Goal: Information Seeking & Learning: Learn about a topic

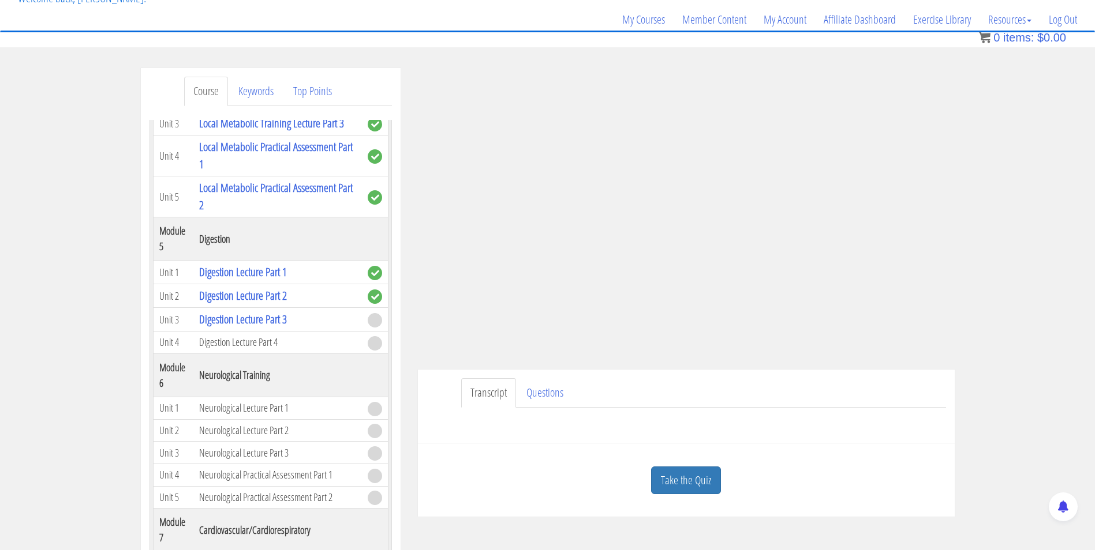
scroll to position [83, 0]
click at [673, 478] on link "Take the Quiz" at bounding box center [686, 481] width 70 height 28
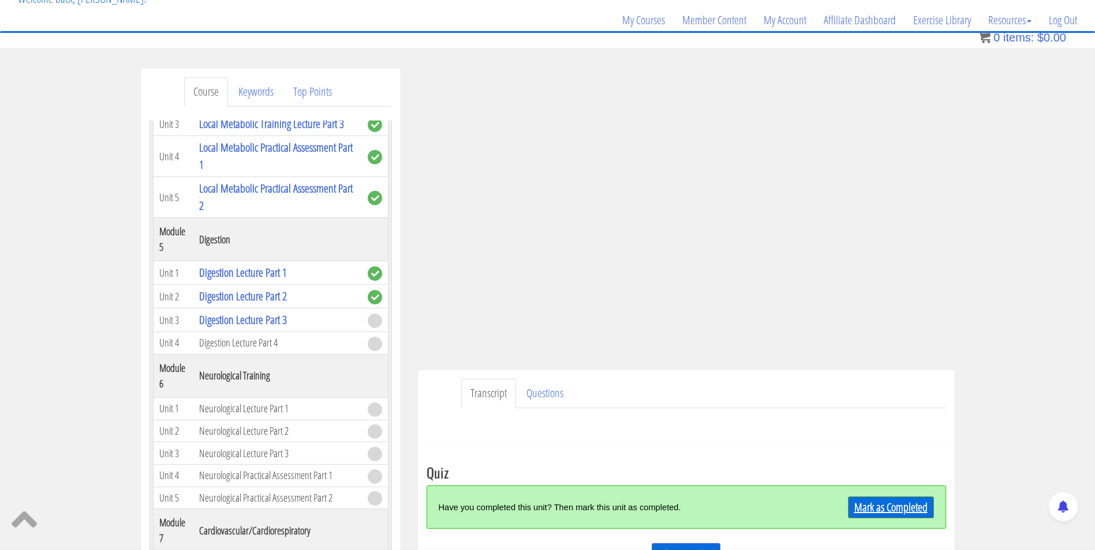
scroll to position [167, 0]
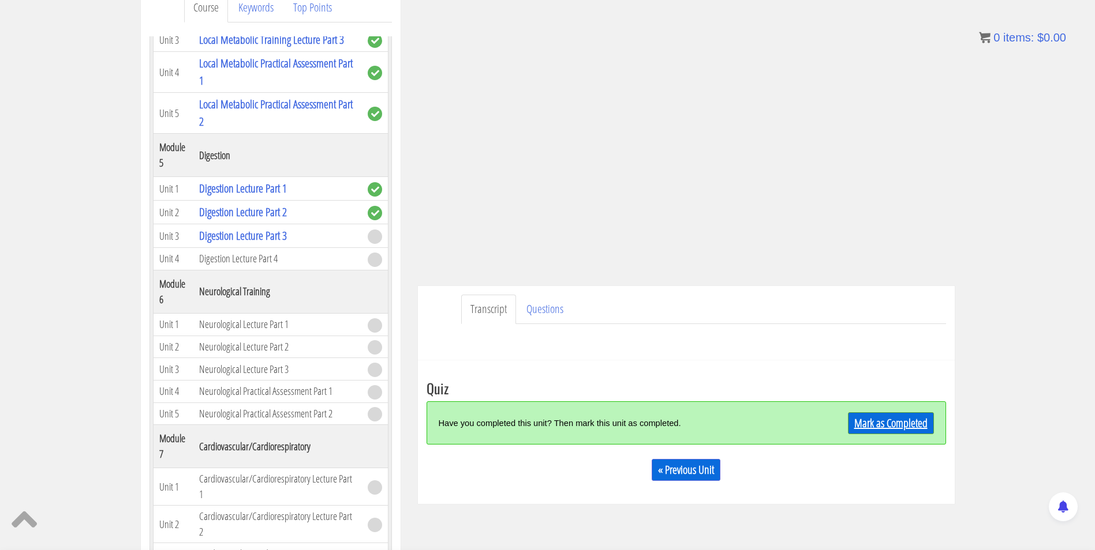
click at [889, 431] on link "Mark as Completed" at bounding box center [891, 424] width 86 height 22
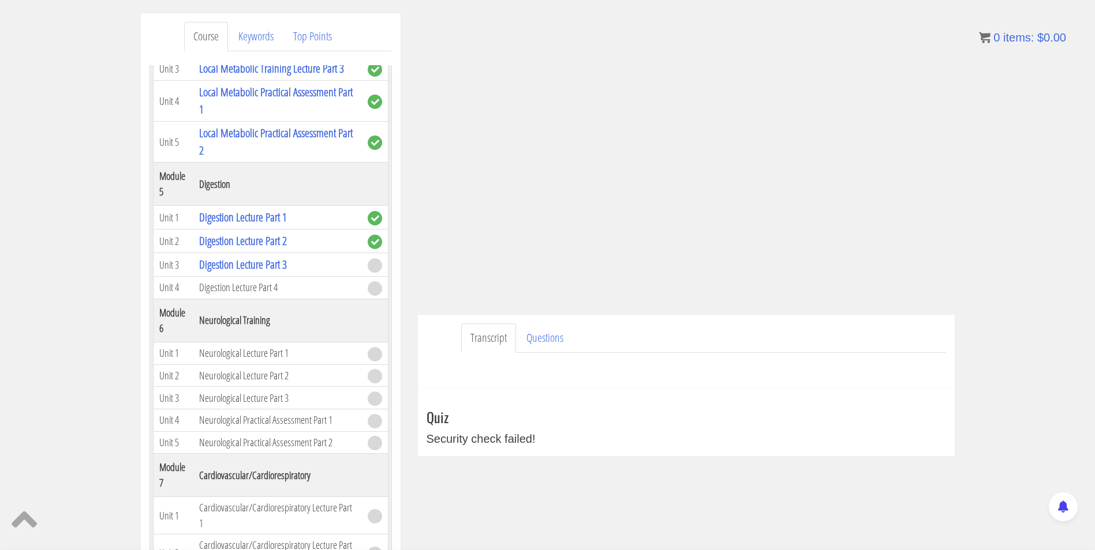
scroll to position [0, 0]
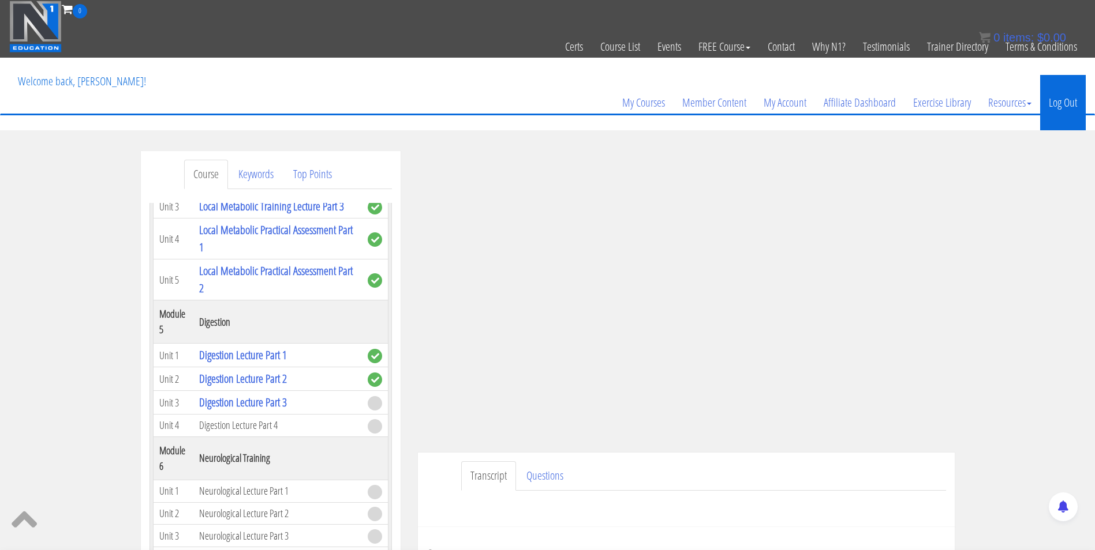
click at [1062, 111] on link "Log Out" at bounding box center [1063, 102] width 46 height 55
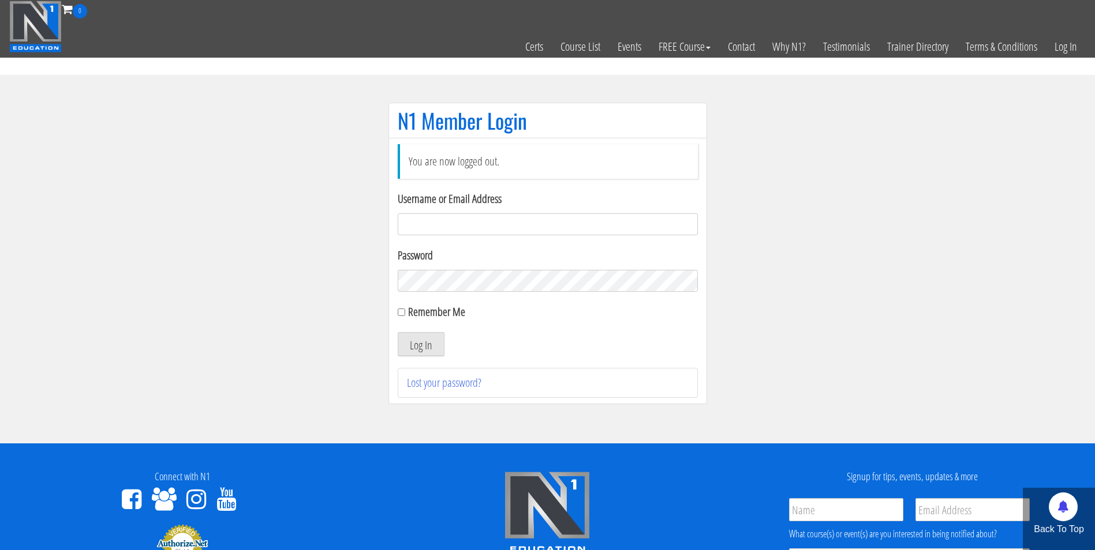
type input "[EMAIL_ADDRESS][DOMAIN_NAME]"
click at [398, 332] on button "Log In" at bounding box center [421, 344] width 47 height 24
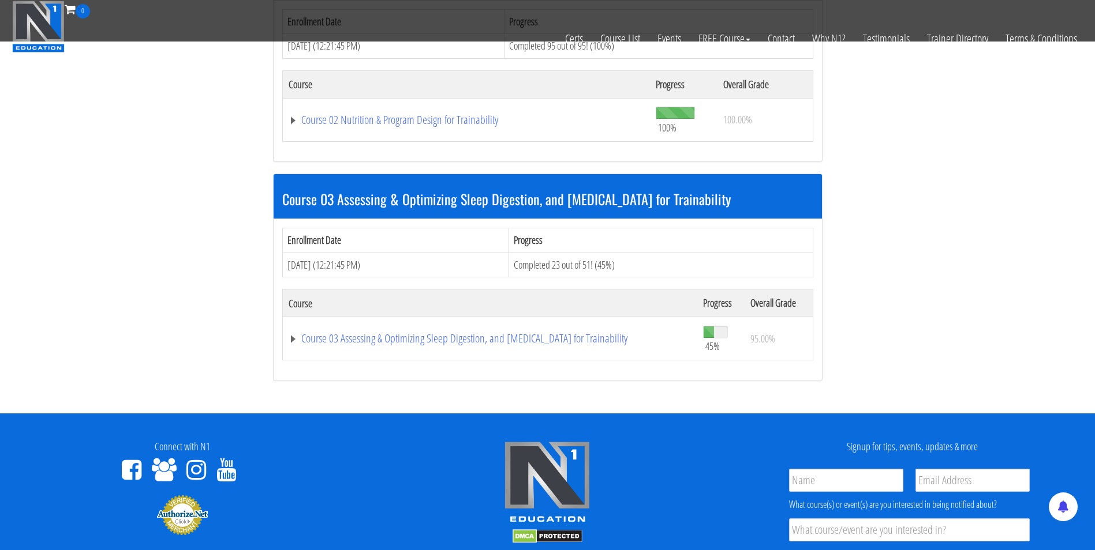
scroll to position [571, 0]
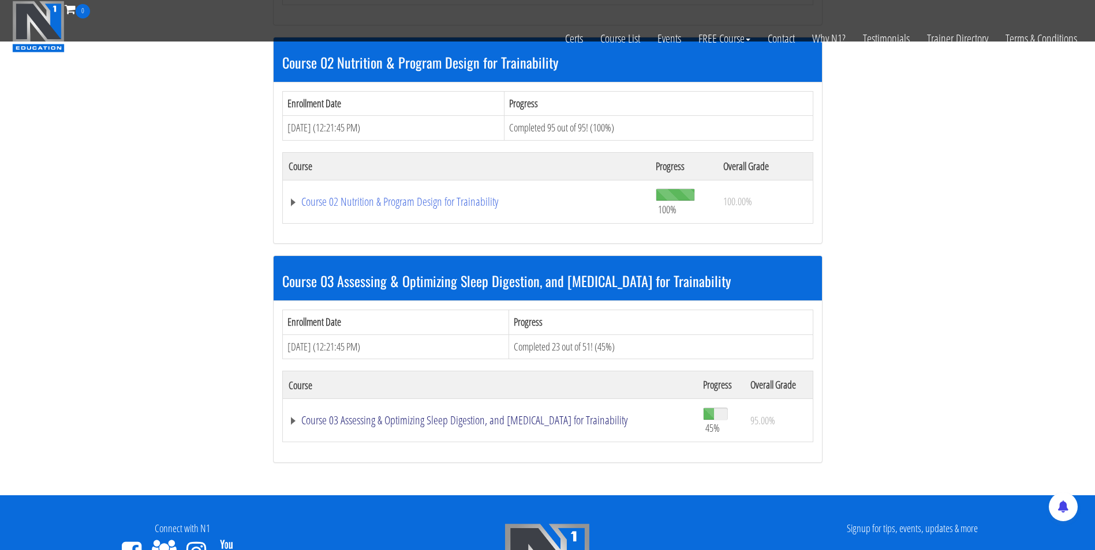
click at [456, 421] on link "Course 03 Assessing & Optimizing Sleep Digestion, and [MEDICAL_DATA] for Traina…" at bounding box center [489, 421] width 403 height 12
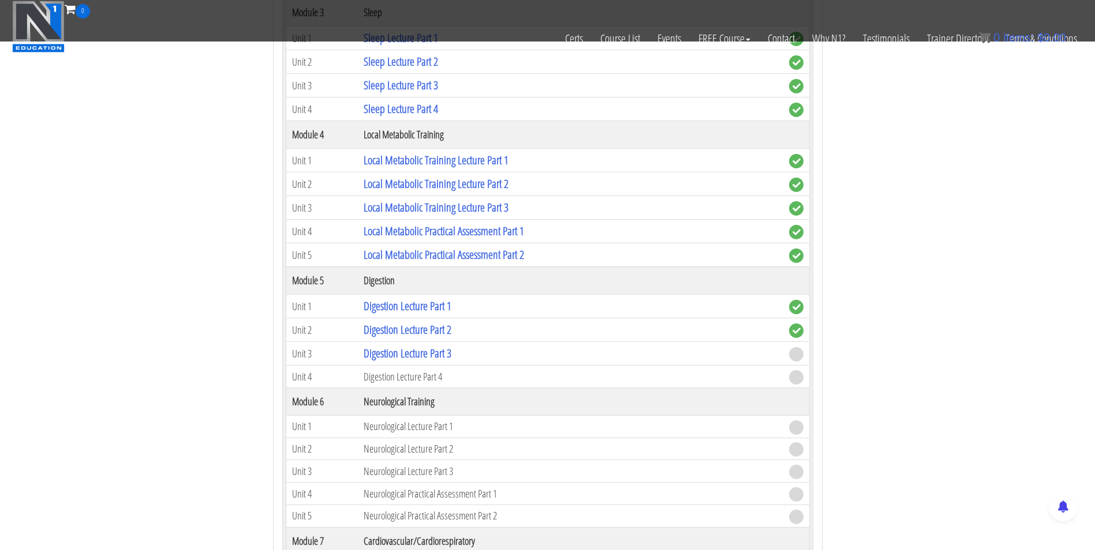
scroll to position [1441, 0]
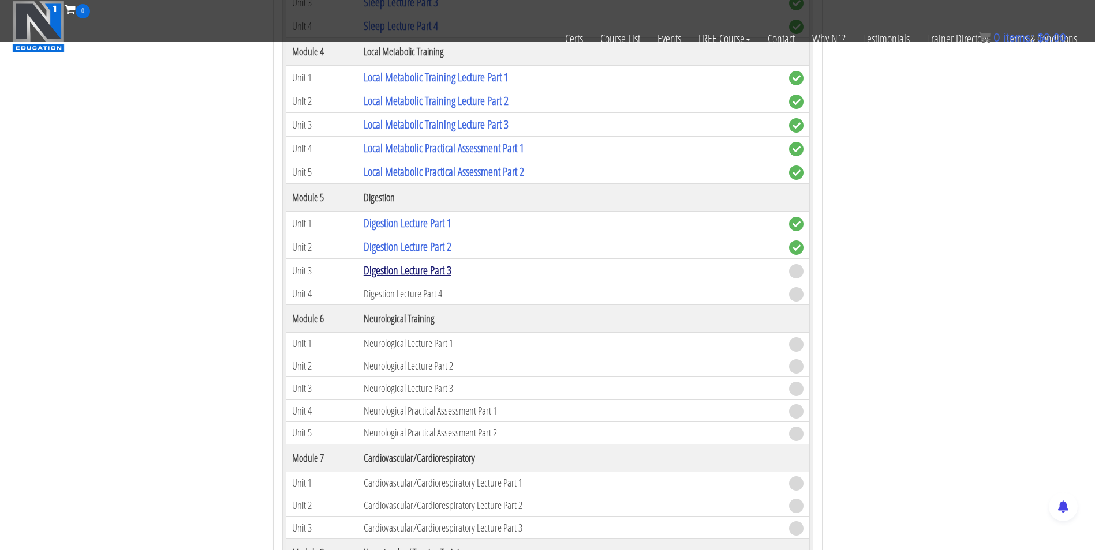
click at [414, 271] on link "Digestion Lecture Part 3" at bounding box center [408, 271] width 88 height 16
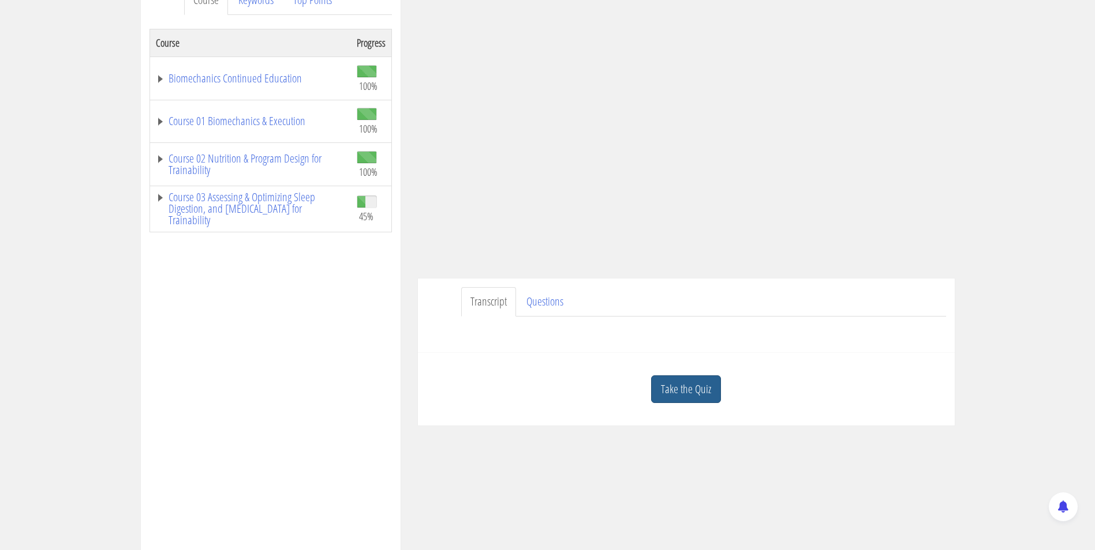
click at [677, 387] on link "Take the Quiz" at bounding box center [686, 390] width 70 height 28
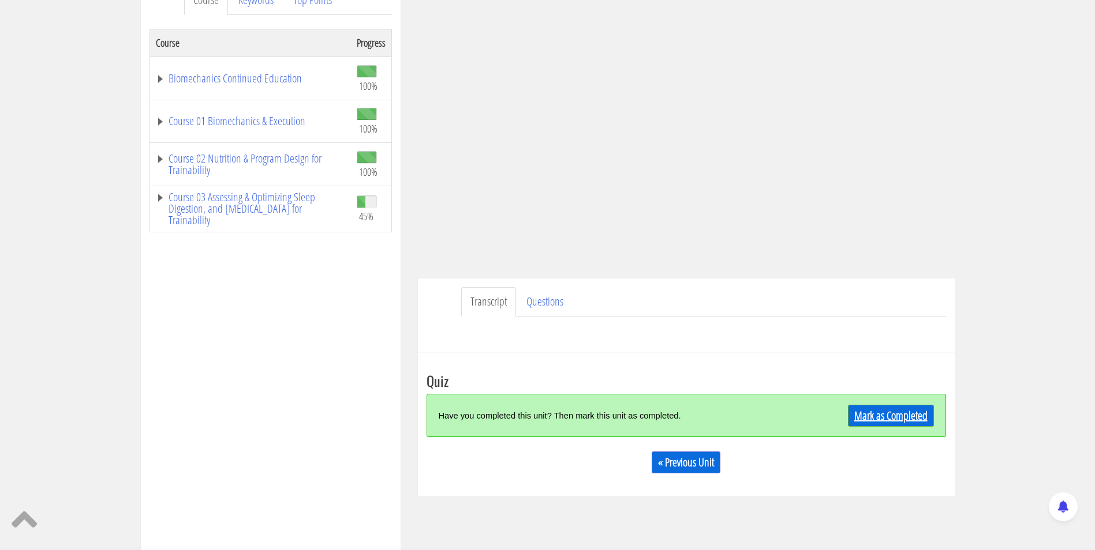
click at [894, 414] on link "Mark as Completed" at bounding box center [891, 416] width 86 height 22
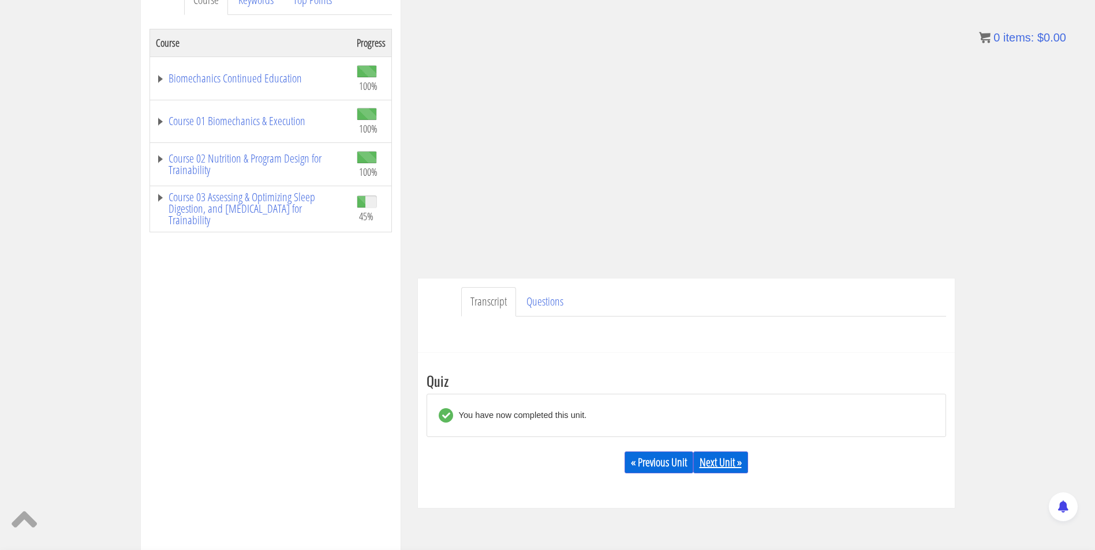
click at [723, 466] on link "Next Unit »" at bounding box center [720, 463] width 55 height 22
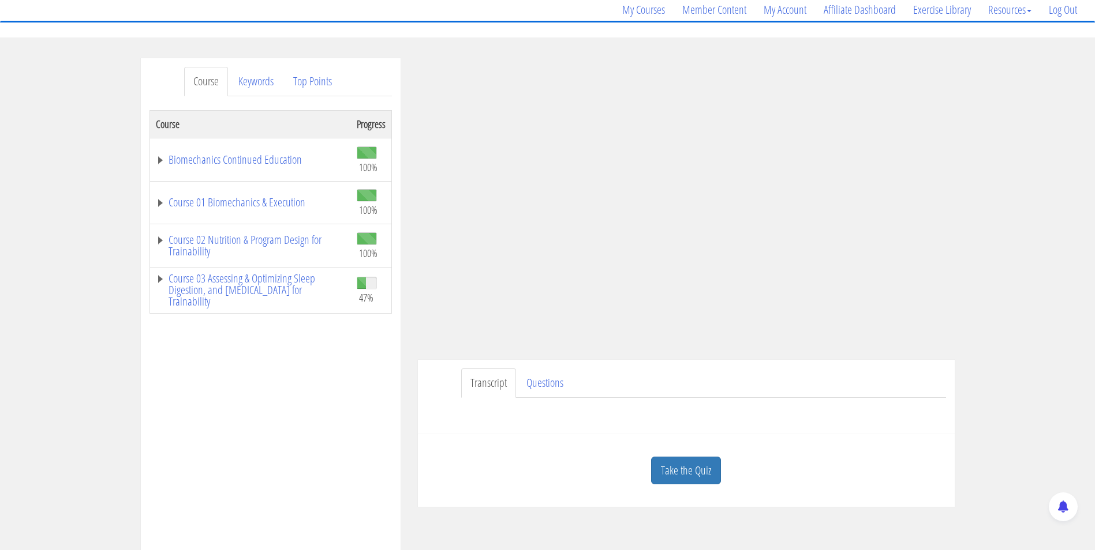
scroll to position [92, 0]
click at [678, 464] on link "Take the Quiz" at bounding box center [686, 472] width 70 height 28
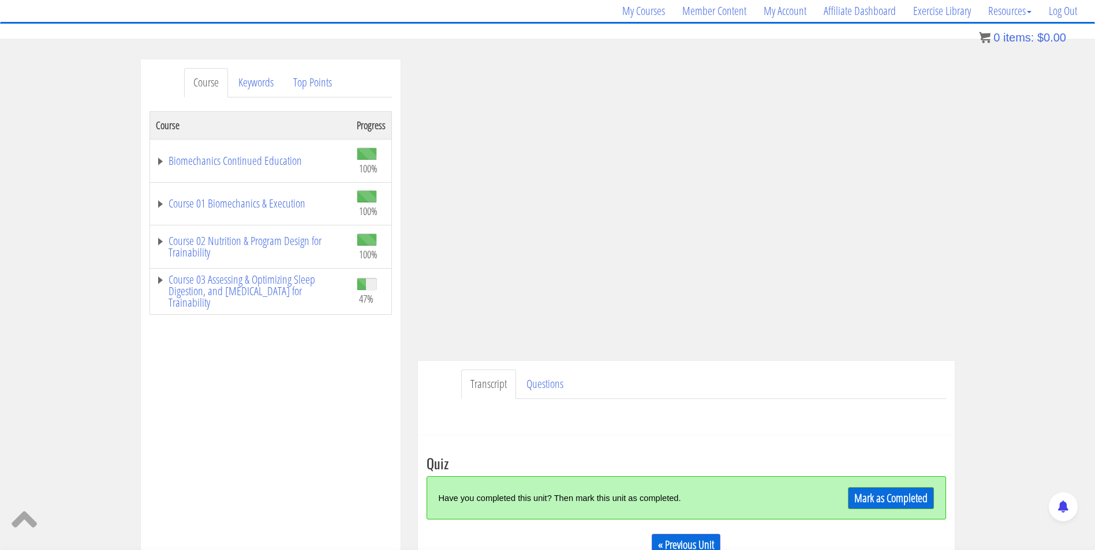
scroll to position [183, 0]
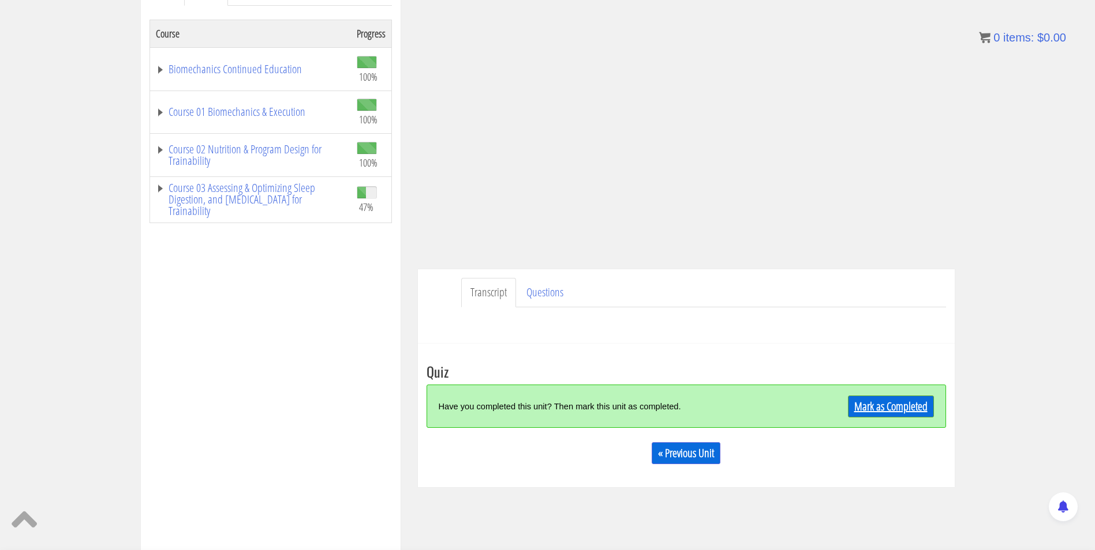
click at [890, 407] on link "Mark as Completed" at bounding box center [891, 407] width 86 height 22
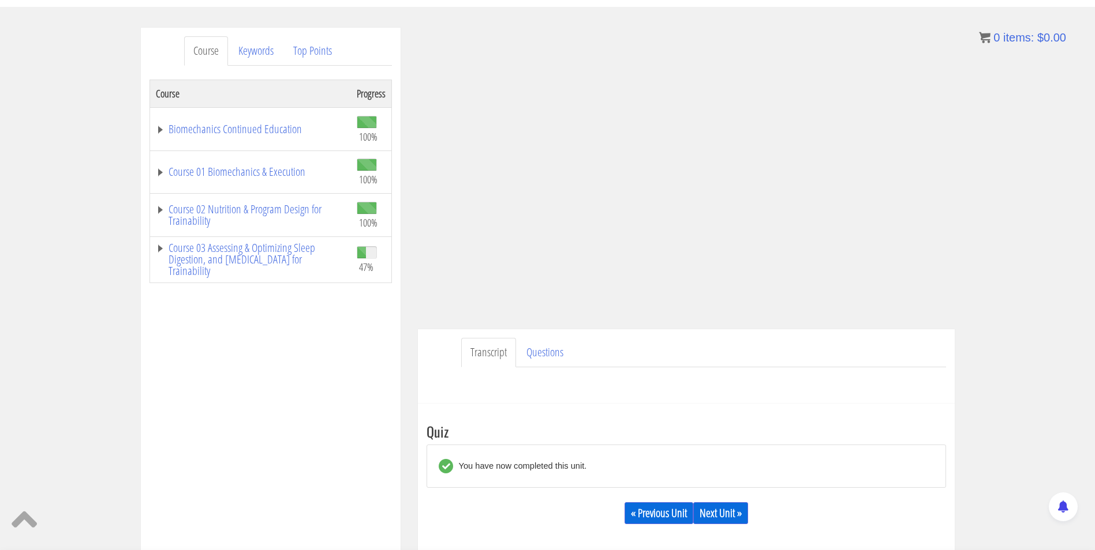
scroll to position [123, 0]
click at [717, 511] on link "Next Unit »" at bounding box center [720, 514] width 55 height 22
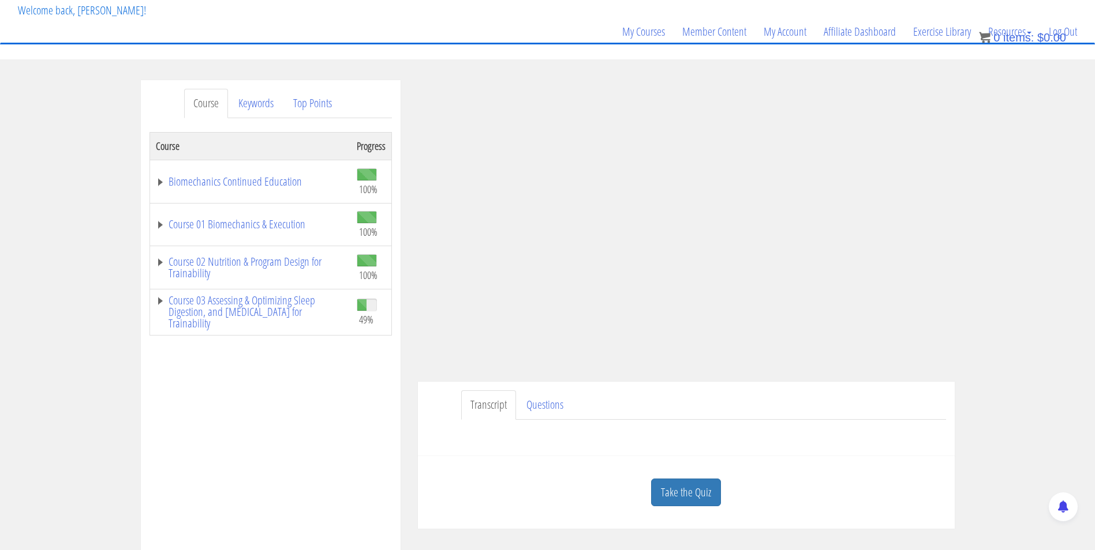
scroll to position [72, 0]
click at [681, 493] on link "Take the Quiz" at bounding box center [686, 492] width 70 height 28
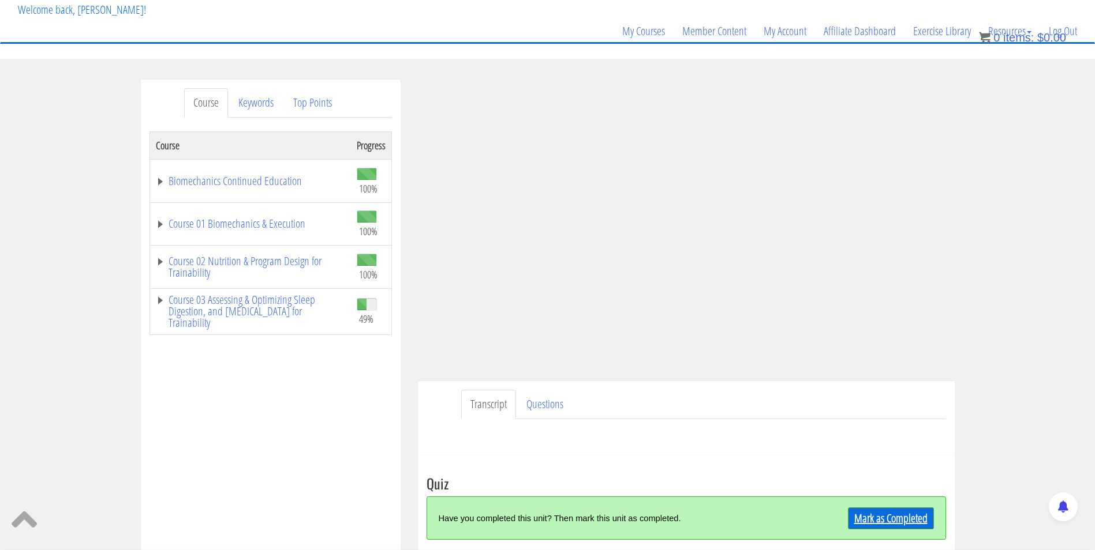
click at [876, 518] on link "Mark as Completed" at bounding box center [891, 519] width 86 height 22
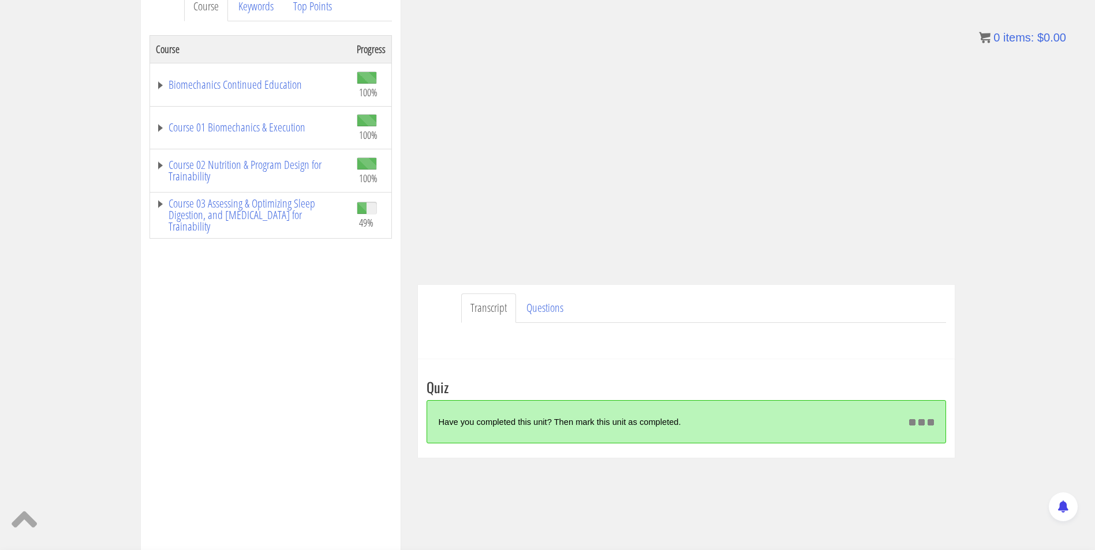
scroll to position [170, 0]
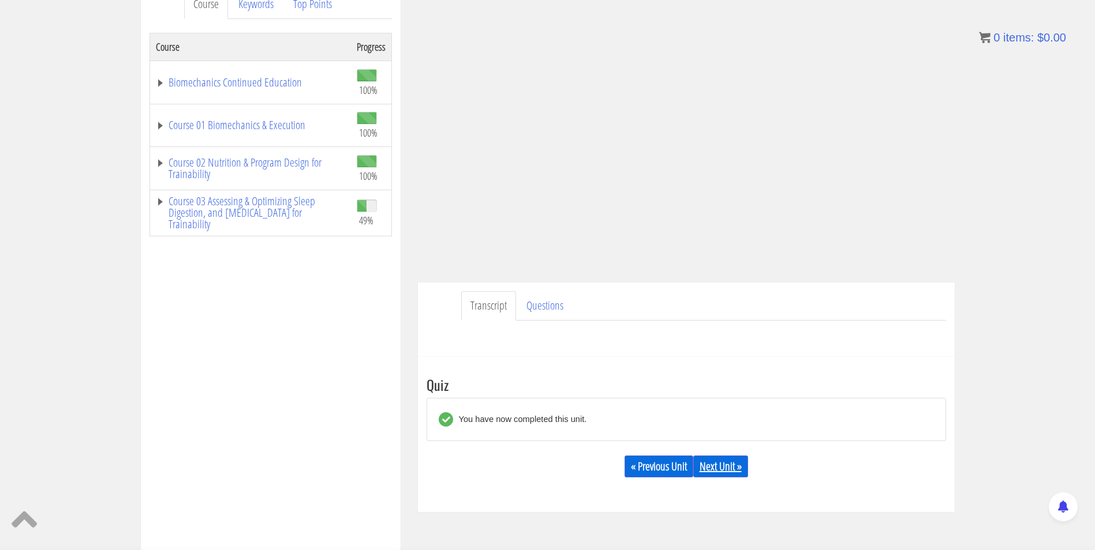
click at [740, 471] on link "Next Unit »" at bounding box center [720, 467] width 55 height 22
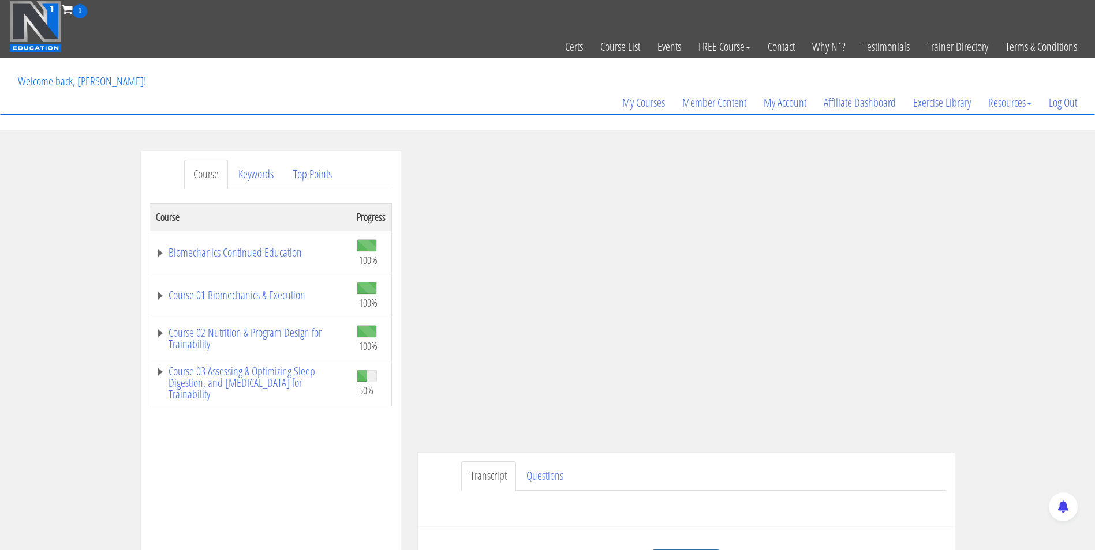
scroll to position [146, 0]
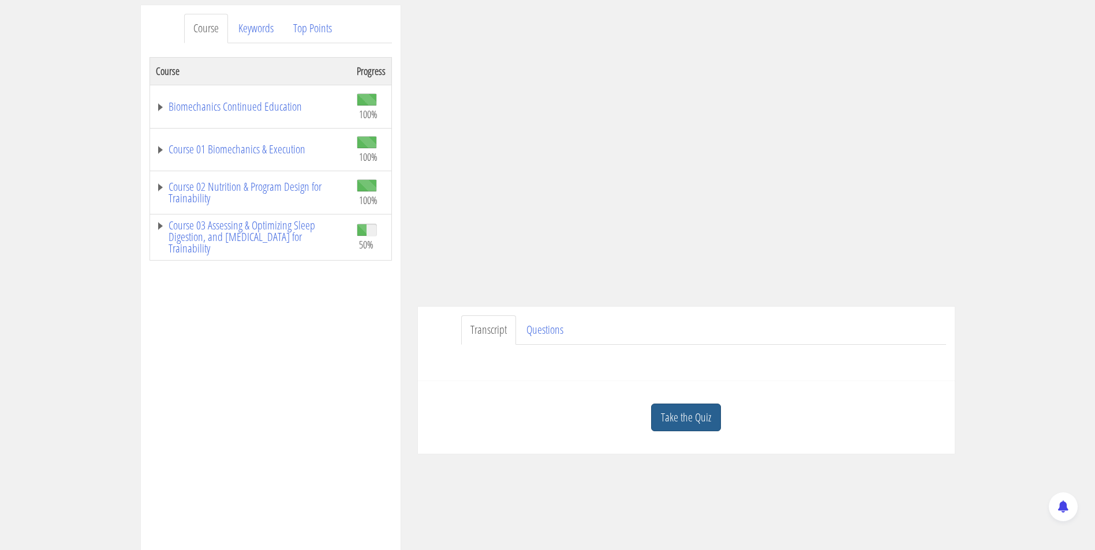
click at [696, 410] on link "Take the Quiz" at bounding box center [686, 418] width 70 height 28
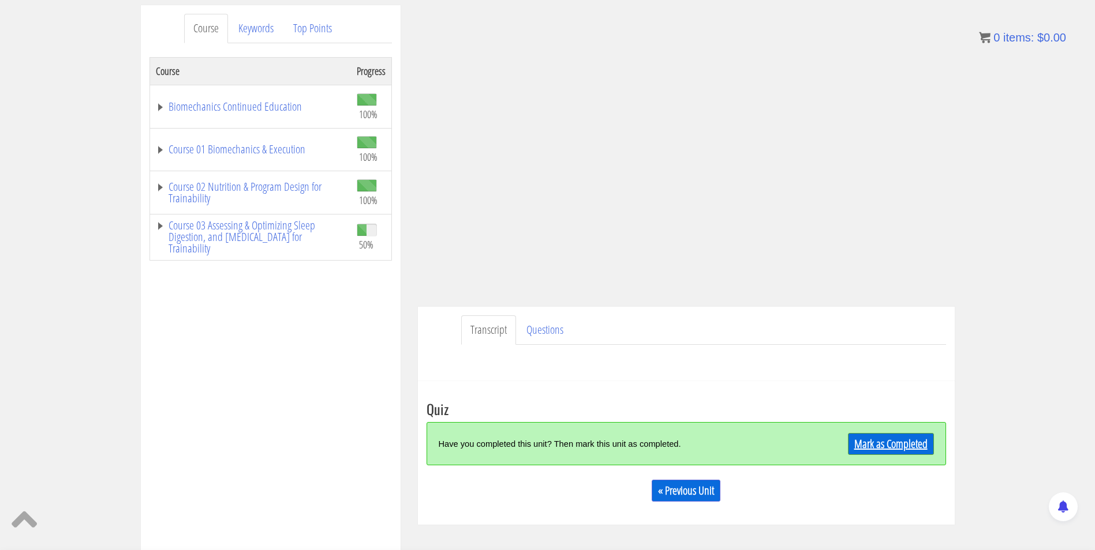
click at [874, 455] on link "Mark as Completed" at bounding box center [891, 444] width 86 height 22
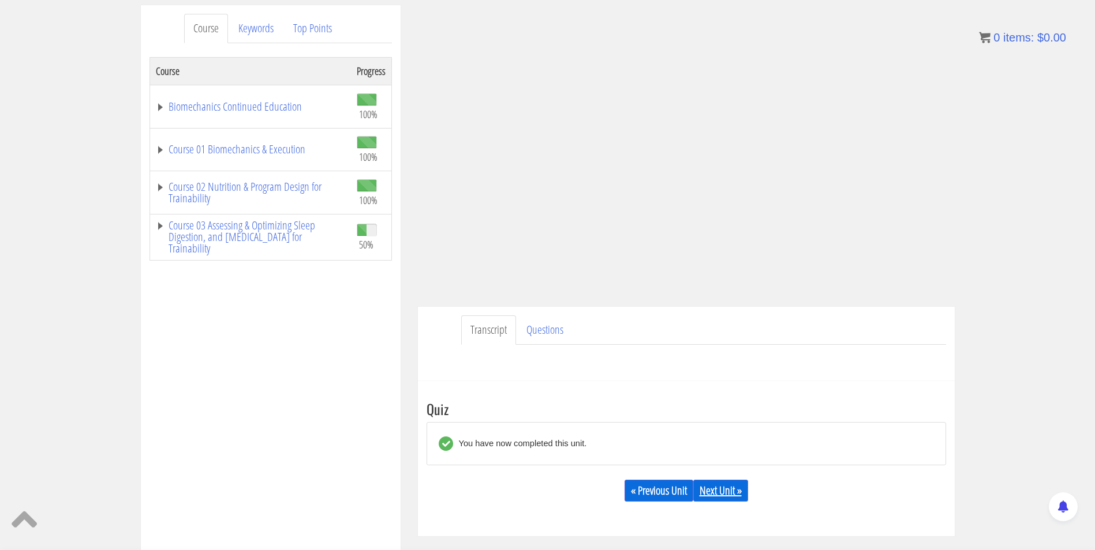
click at [726, 482] on link "Next Unit »" at bounding box center [720, 491] width 55 height 22
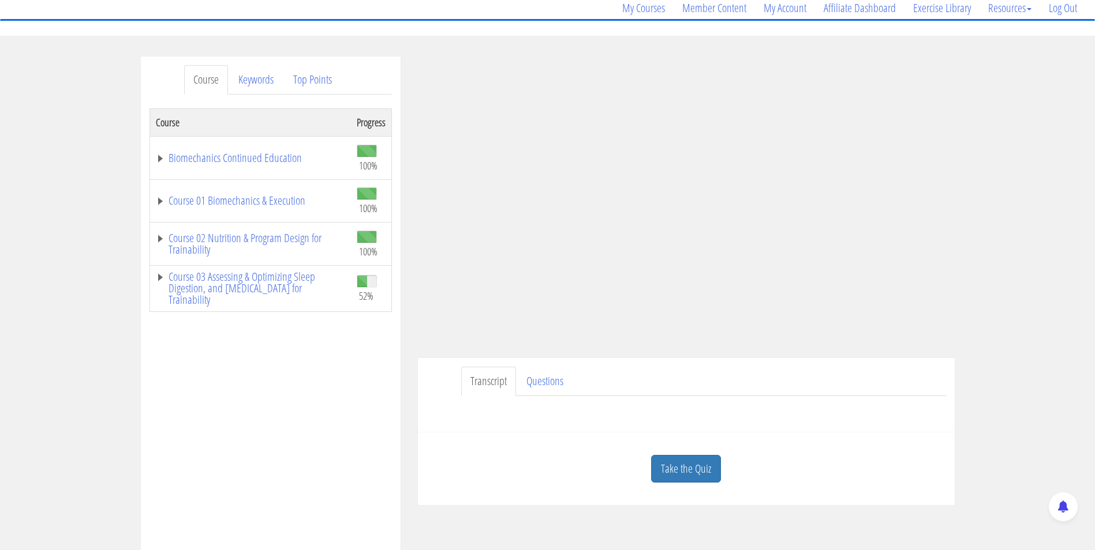
scroll to position [94, 0]
click at [677, 466] on link "Take the Quiz" at bounding box center [686, 470] width 70 height 28
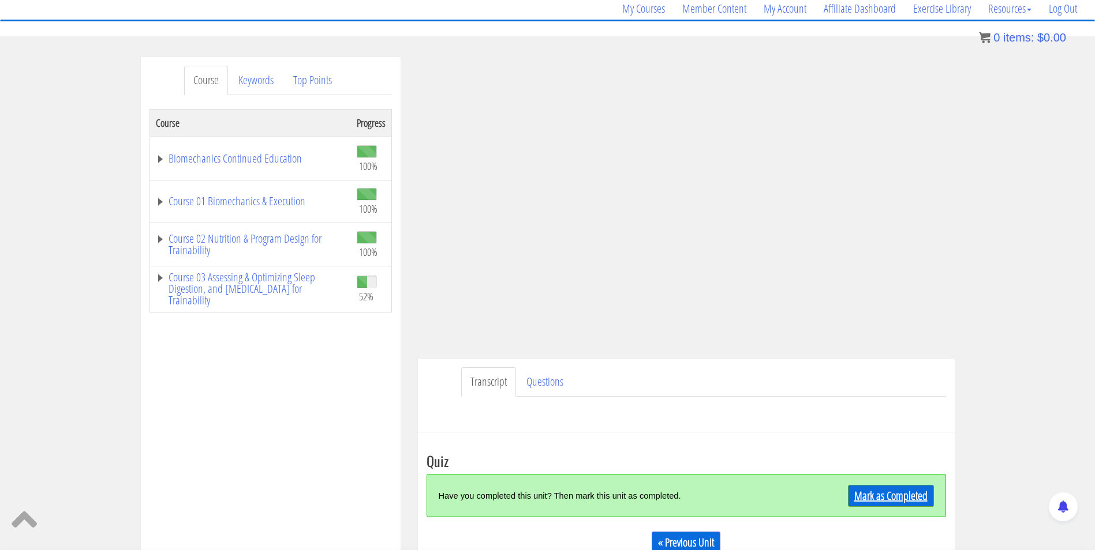
click at [863, 499] on link "Mark as Completed" at bounding box center [891, 496] width 86 height 22
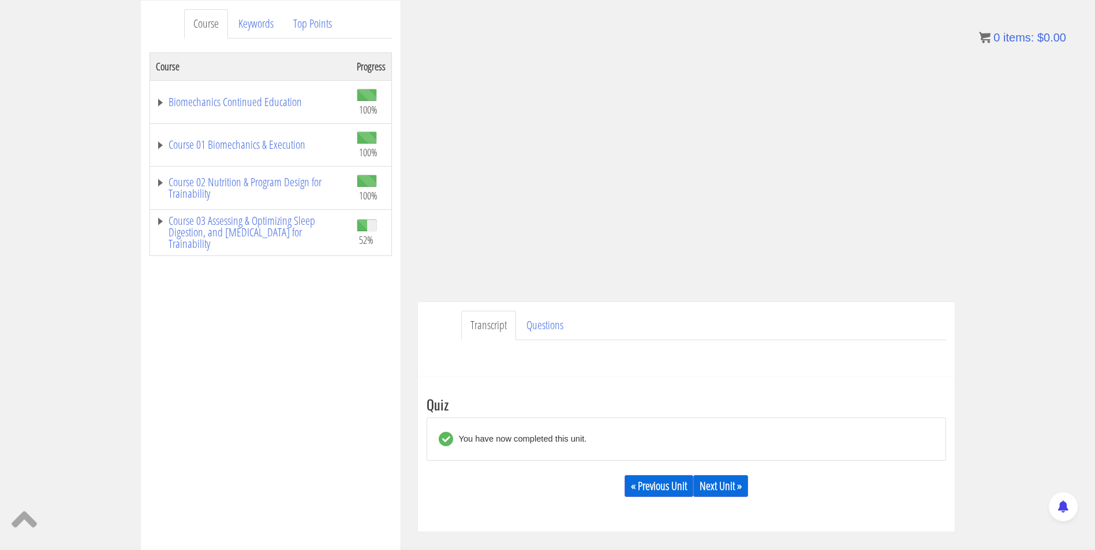
scroll to position [149, 0]
click at [733, 489] on link "Next Unit »" at bounding box center [720, 488] width 55 height 22
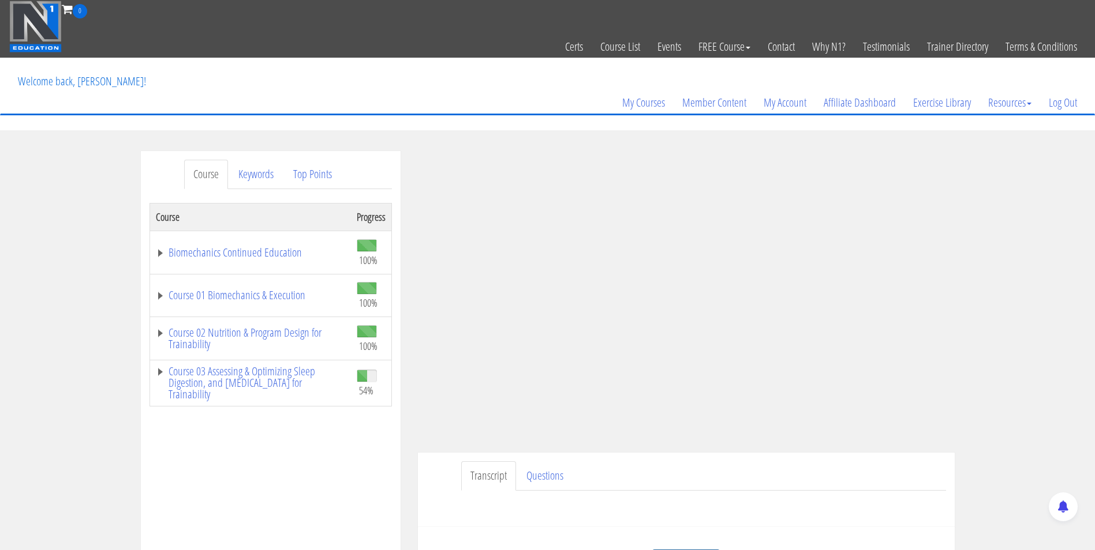
scroll to position [51, 0]
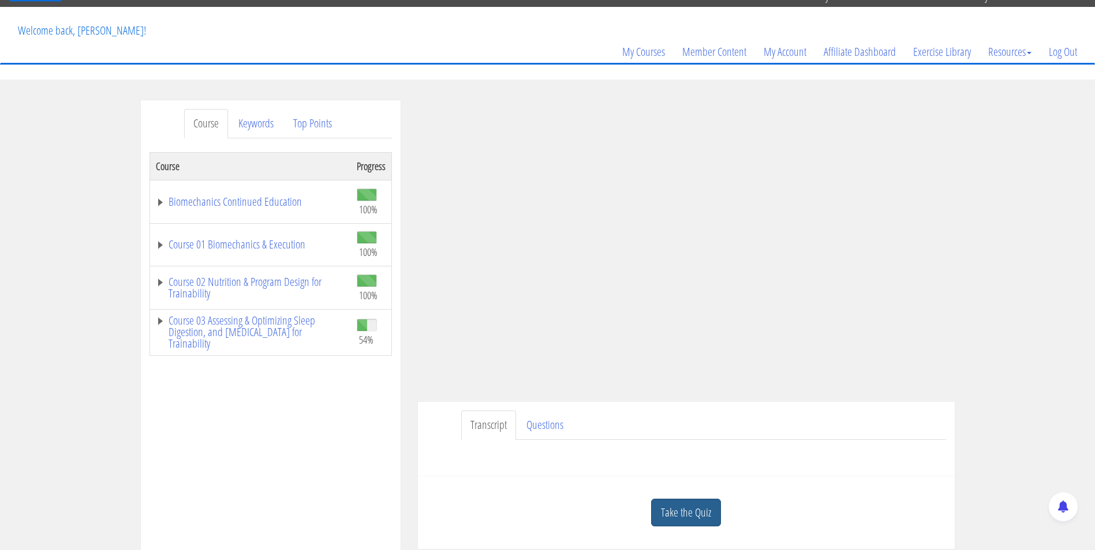
click at [686, 515] on link "Take the Quiz" at bounding box center [686, 513] width 70 height 28
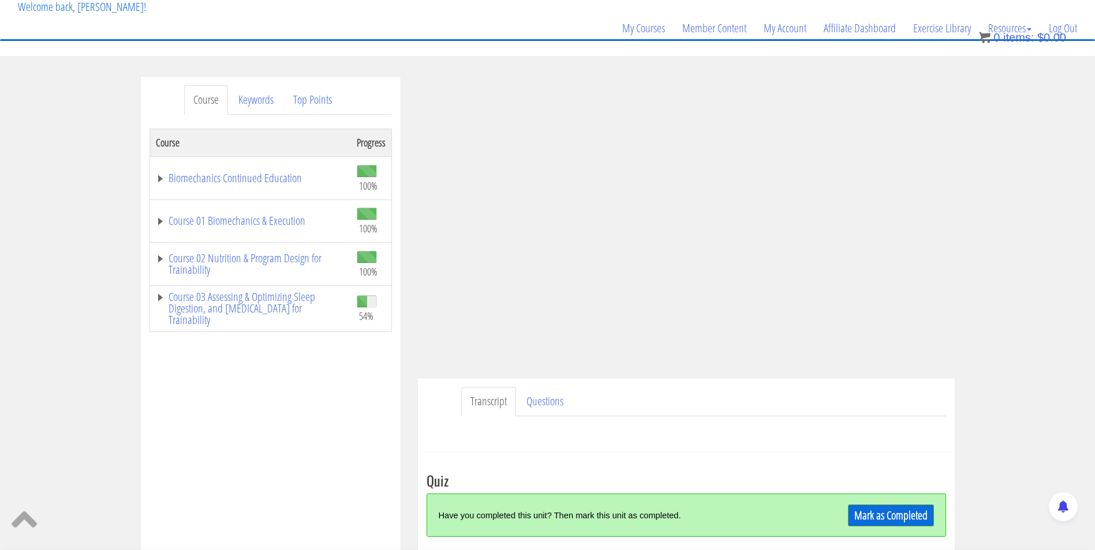
scroll to position [96, 0]
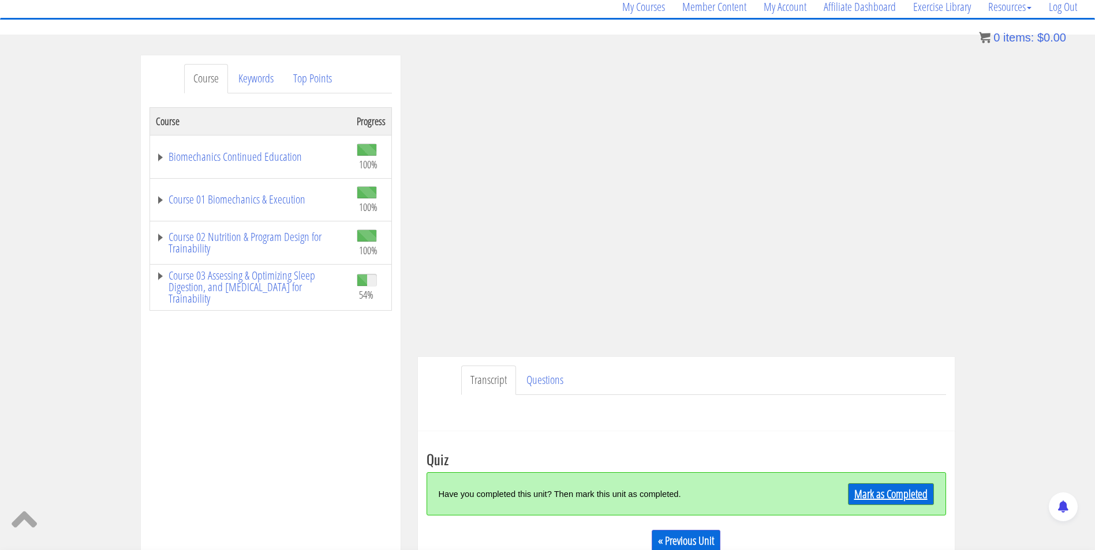
click at [887, 497] on link "Mark as Completed" at bounding box center [891, 495] width 86 height 22
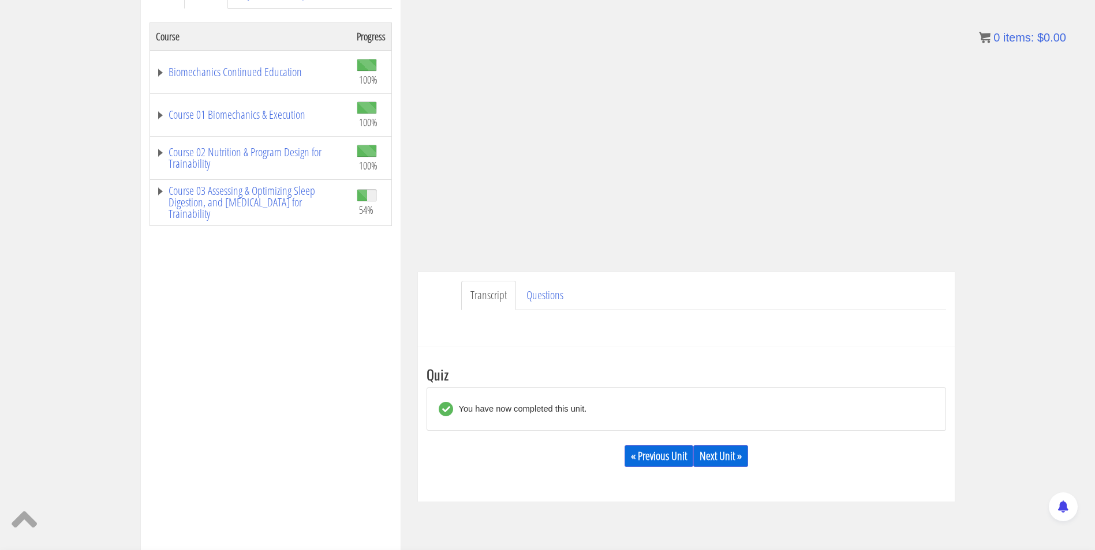
scroll to position [180, 0]
click at [717, 455] on link "Next Unit »" at bounding box center [720, 457] width 55 height 22
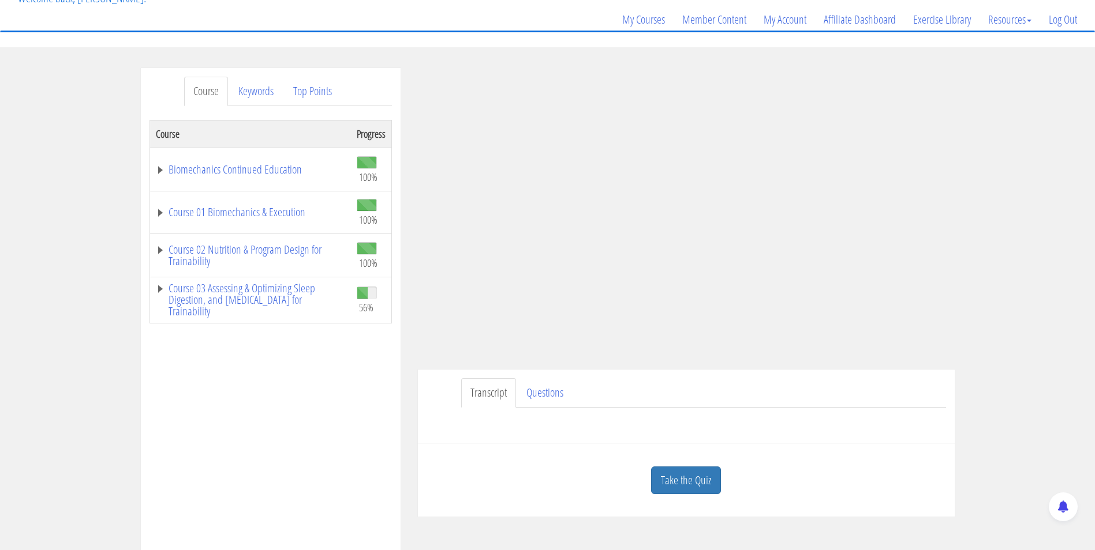
scroll to position [84, 0]
click at [695, 490] on link "Take the Quiz" at bounding box center [686, 480] width 70 height 28
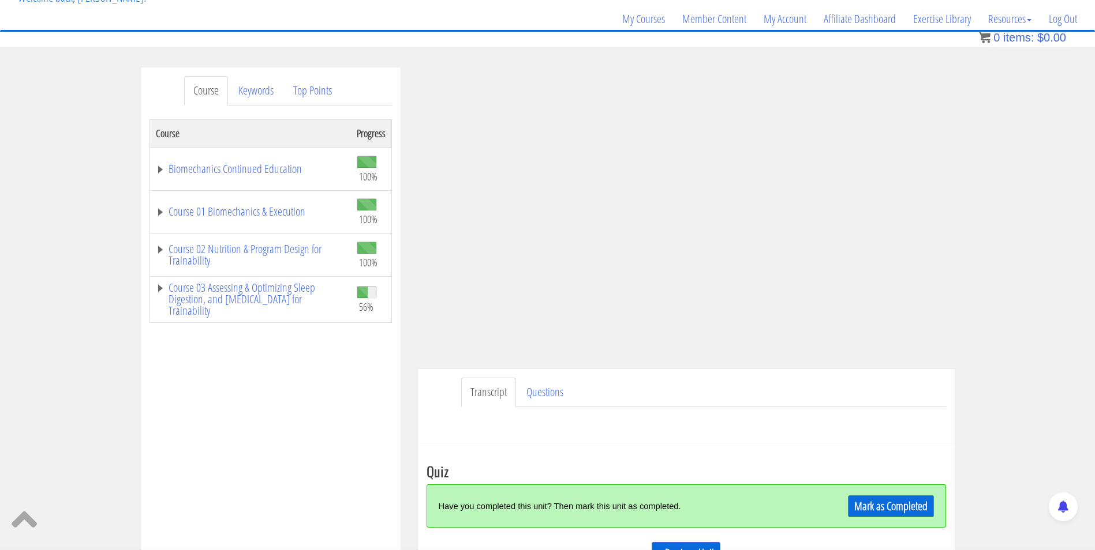
scroll to position [128, 0]
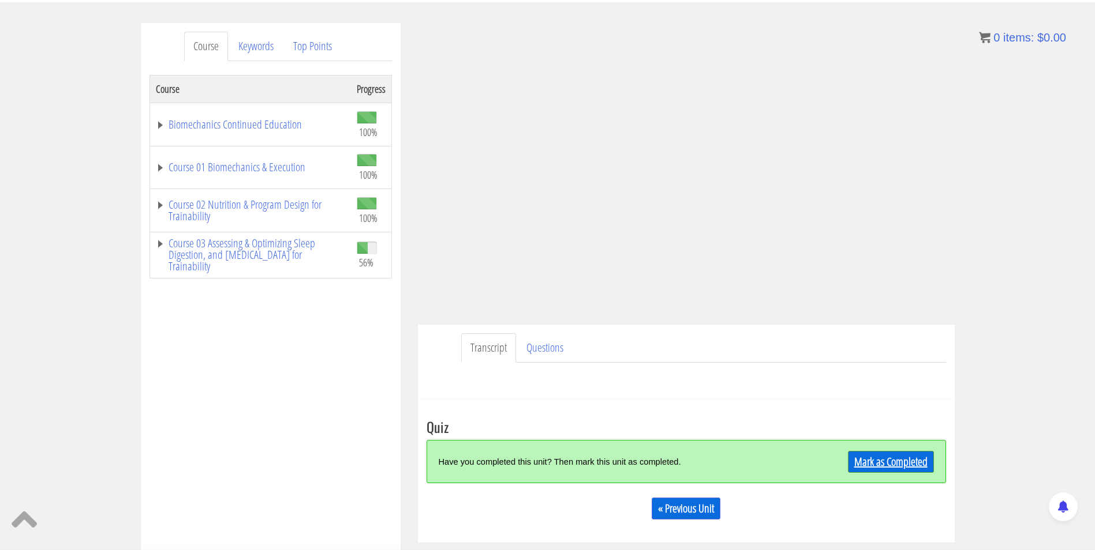
click at [877, 465] on link "Mark as Completed" at bounding box center [891, 462] width 86 height 22
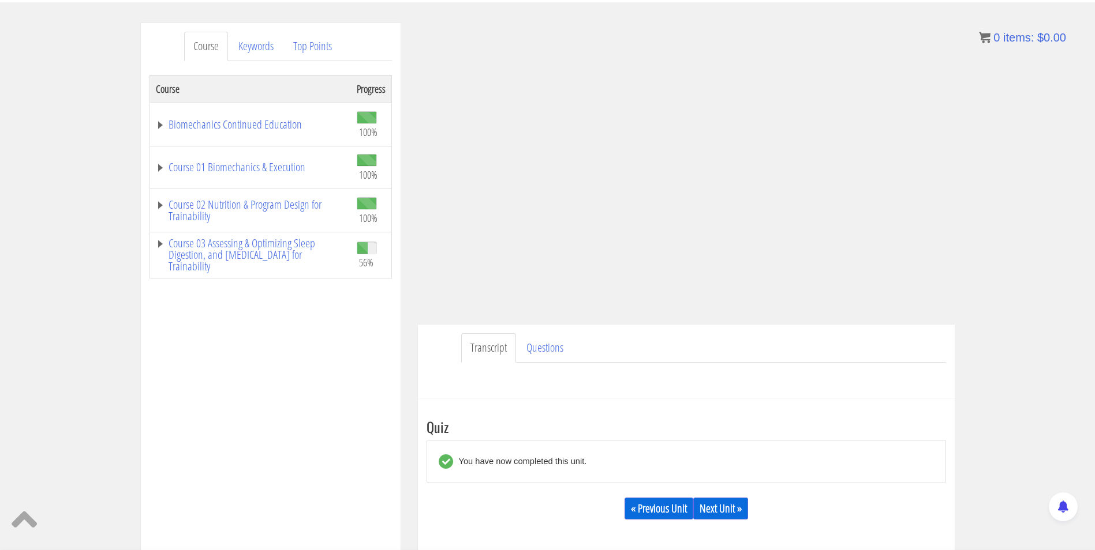
scroll to position [201, 0]
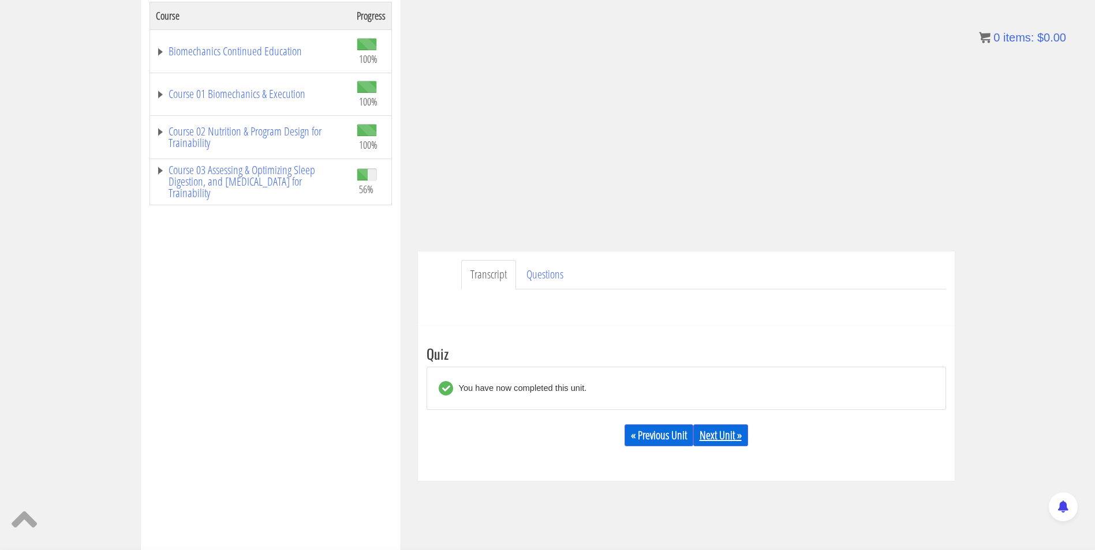
click at [724, 430] on link "Next Unit »" at bounding box center [720, 436] width 55 height 22
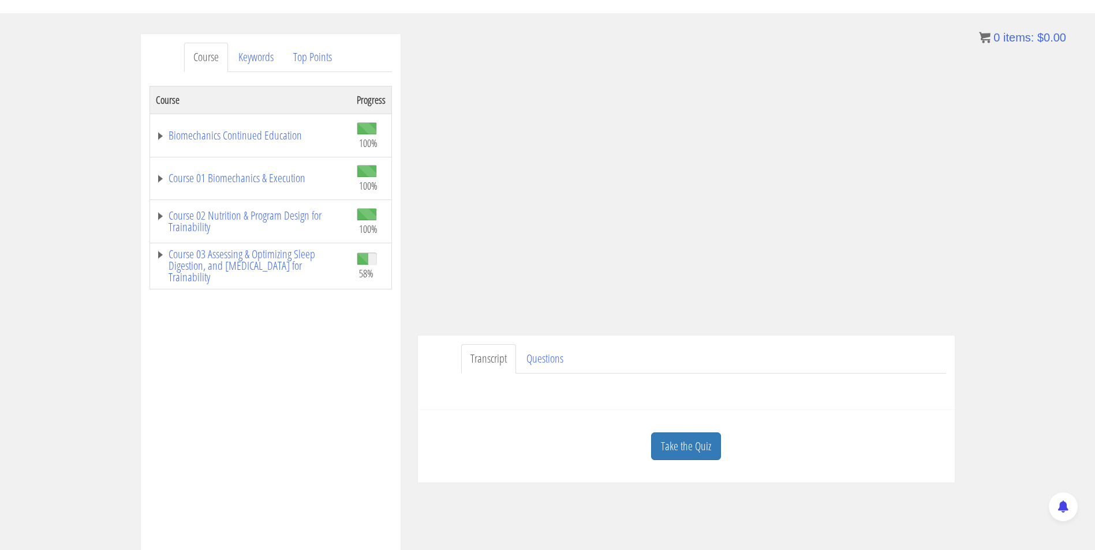
scroll to position [117, 0]
click at [684, 449] on link "Take the Quiz" at bounding box center [686, 447] width 70 height 28
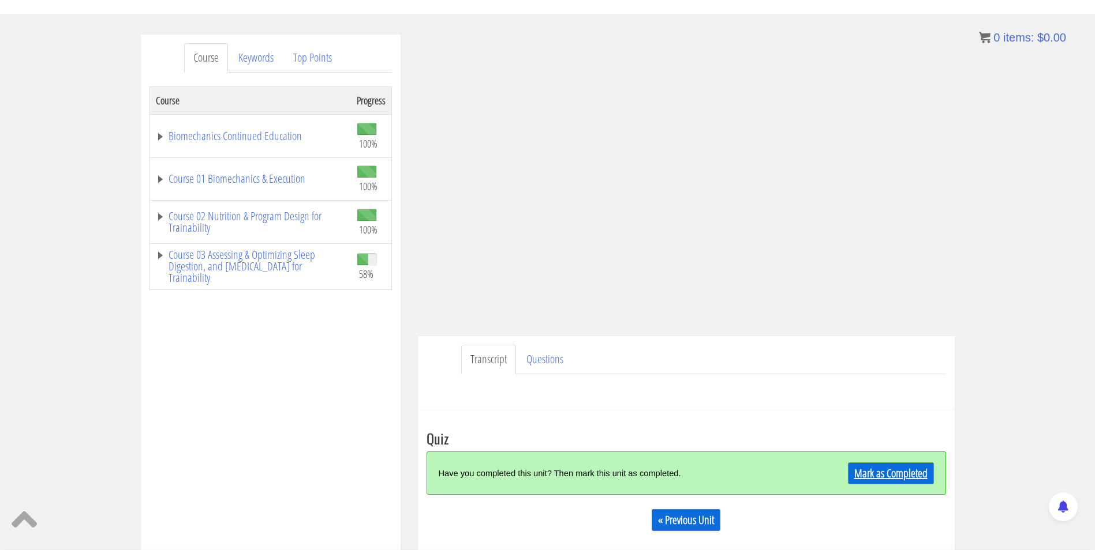
click at [897, 468] on link "Mark as Completed" at bounding box center [891, 474] width 86 height 22
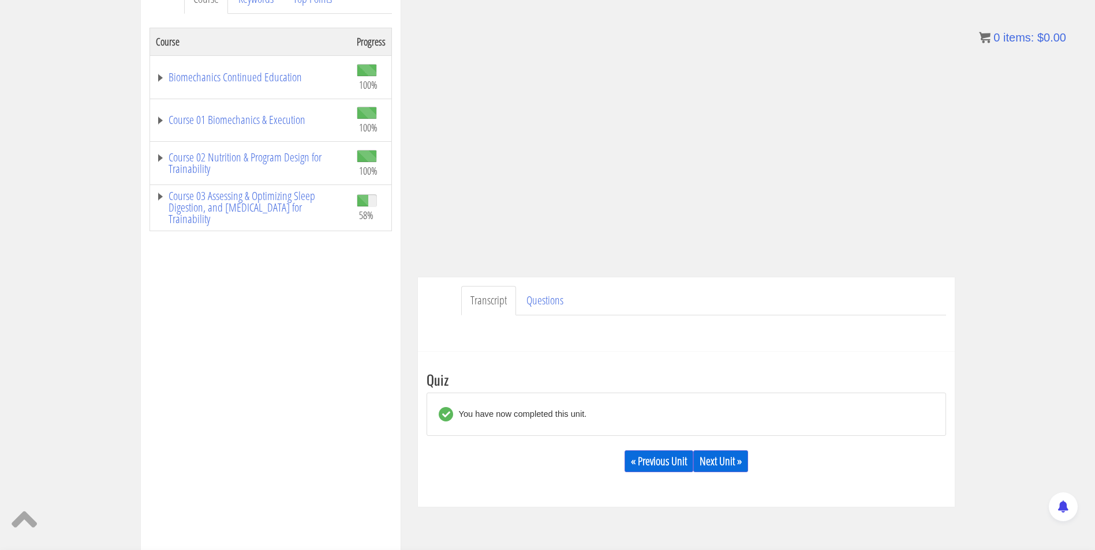
scroll to position [177, 0]
click at [725, 455] on link "Next Unit »" at bounding box center [720, 460] width 55 height 22
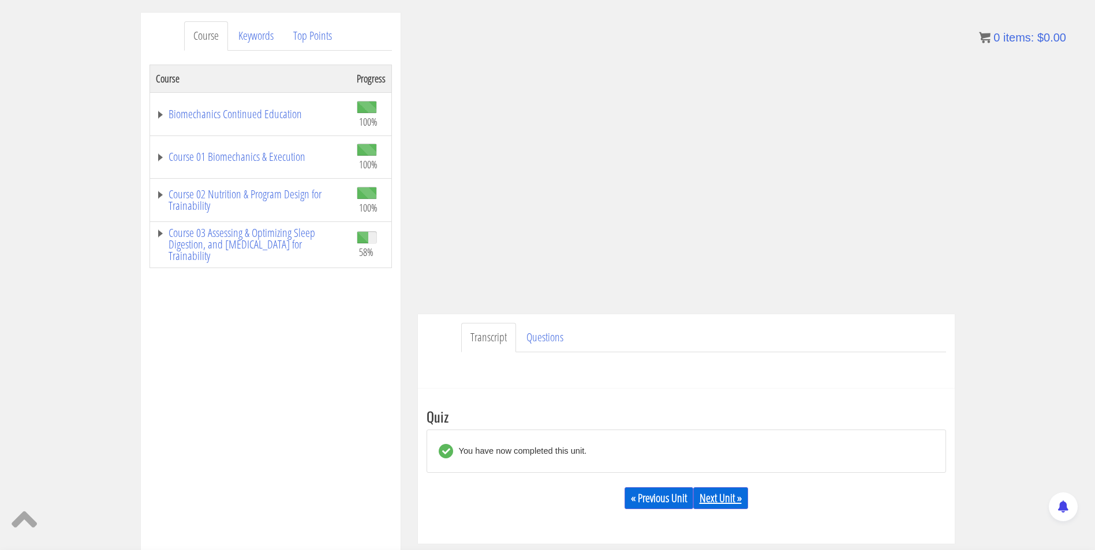
scroll to position [140, 0]
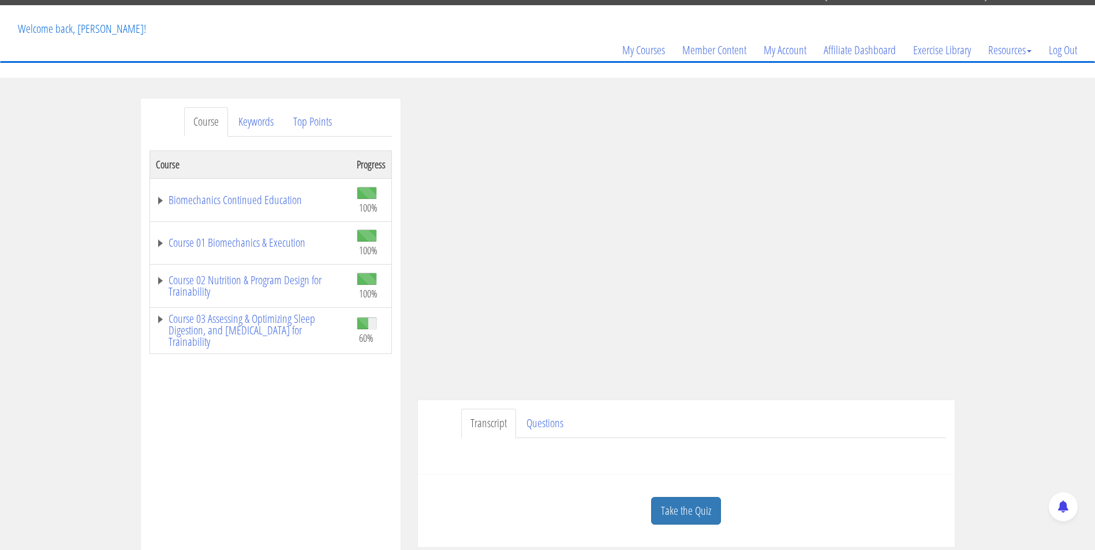
scroll to position [53, 0]
click at [700, 504] on link "Take the Quiz" at bounding box center [686, 511] width 70 height 28
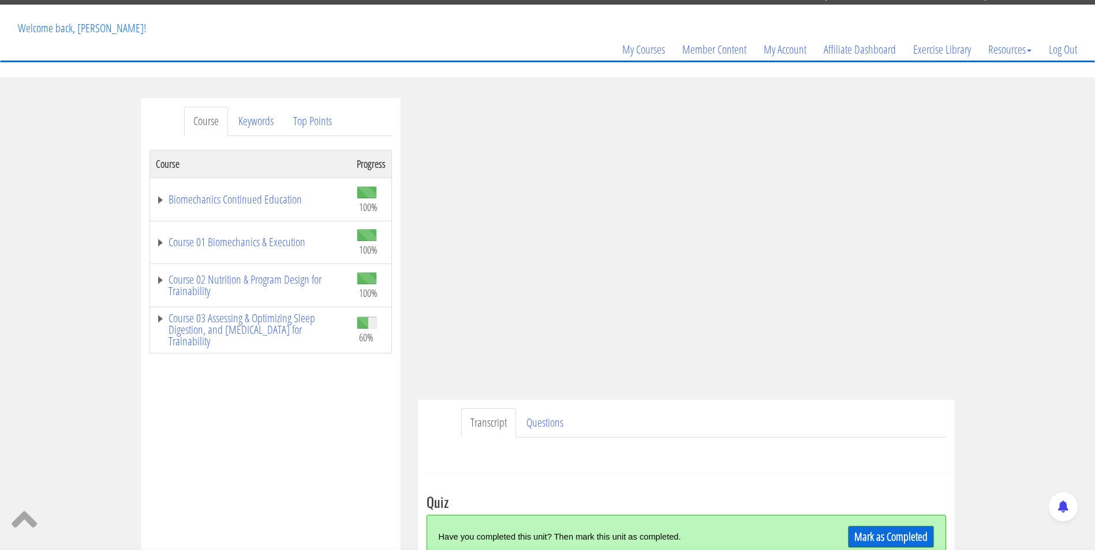
scroll to position [96, 0]
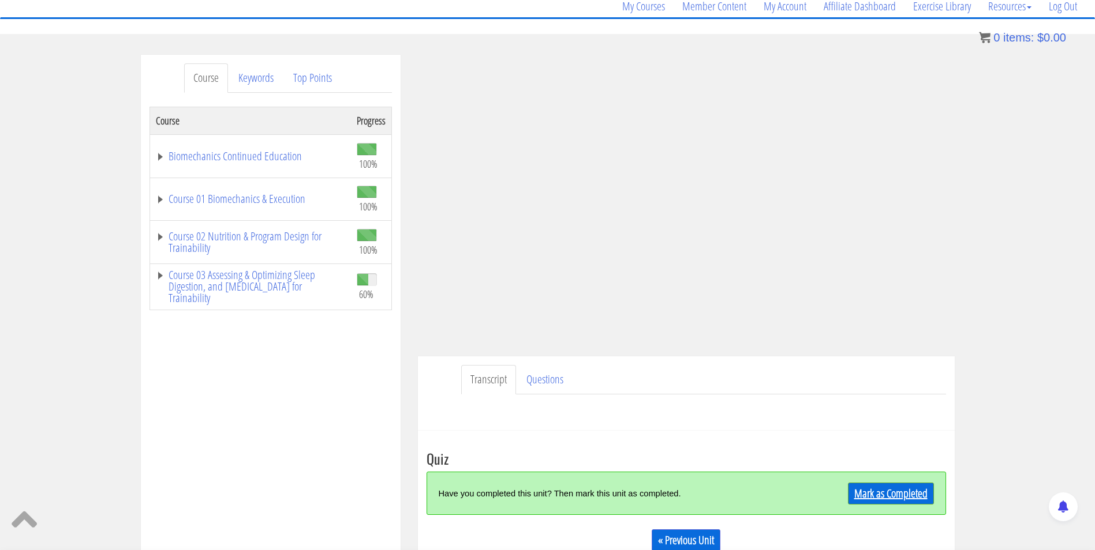
click at [883, 494] on link "Mark as Completed" at bounding box center [891, 494] width 86 height 22
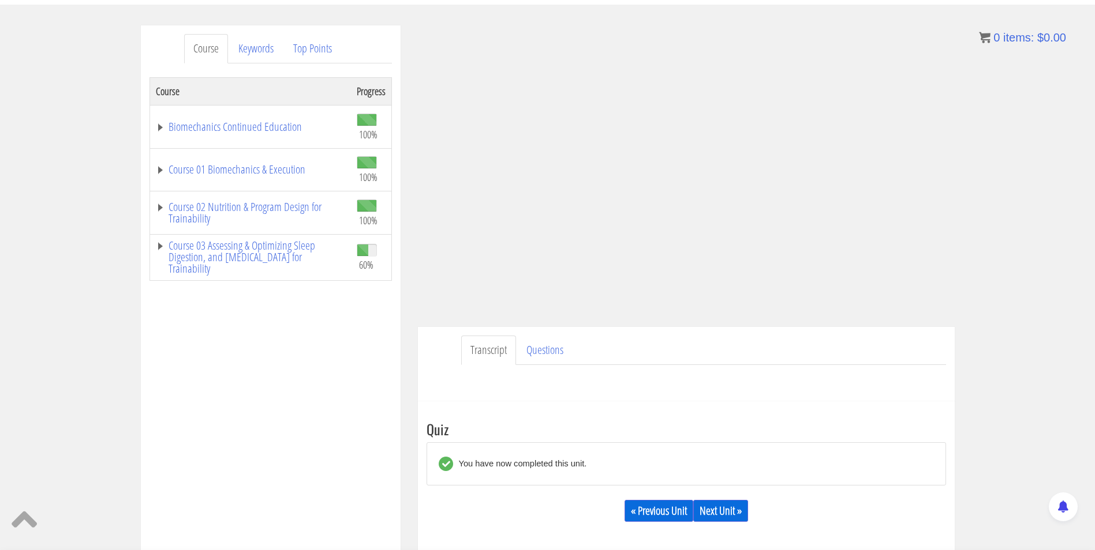
scroll to position [126, 0]
click at [741, 509] on link "Next Unit »" at bounding box center [720, 511] width 55 height 22
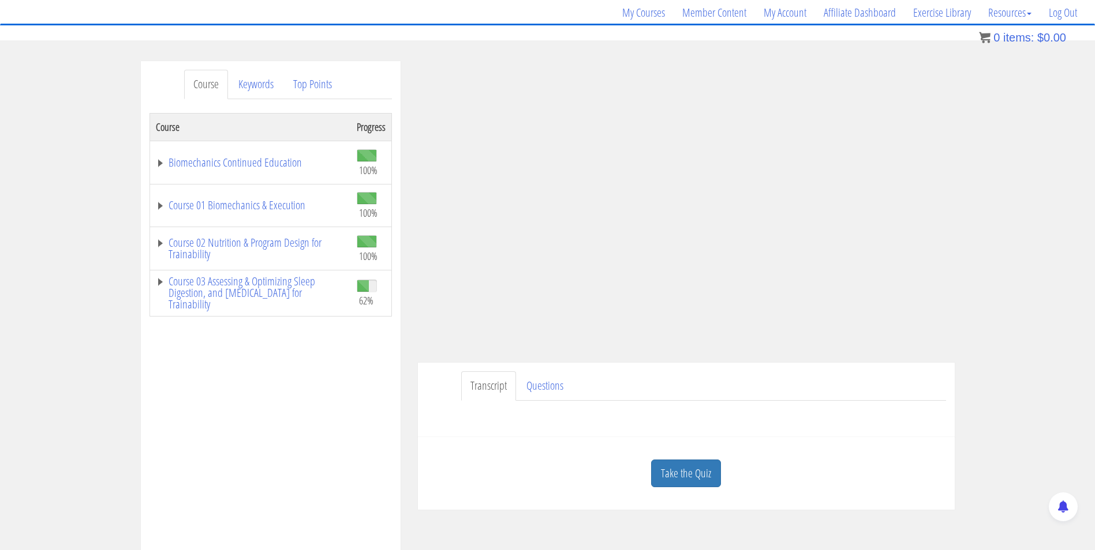
scroll to position [91, 0]
click at [507, 435] on div "Transcript Questions Name First Last Email *" at bounding box center [686, 399] width 537 height 74
click at [403, 422] on div "Course Keywords Top Points Course Progress Biomechanics Continued Education 100…" at bounding box center [270, 386] width 277 height 651
click at [291, 410] on div "Course Progress Biomechanics Continued Education 100% Module 1 Continued Educat…" at bounding box center [270, 401] width 242 height 577
click at [239, 284] on link "Course 03 Assessing & Optimizing Sleep Digestion, and [MEDICAL_DATA] for Traina…" at bounding box center [250, 292] width 189 height 35
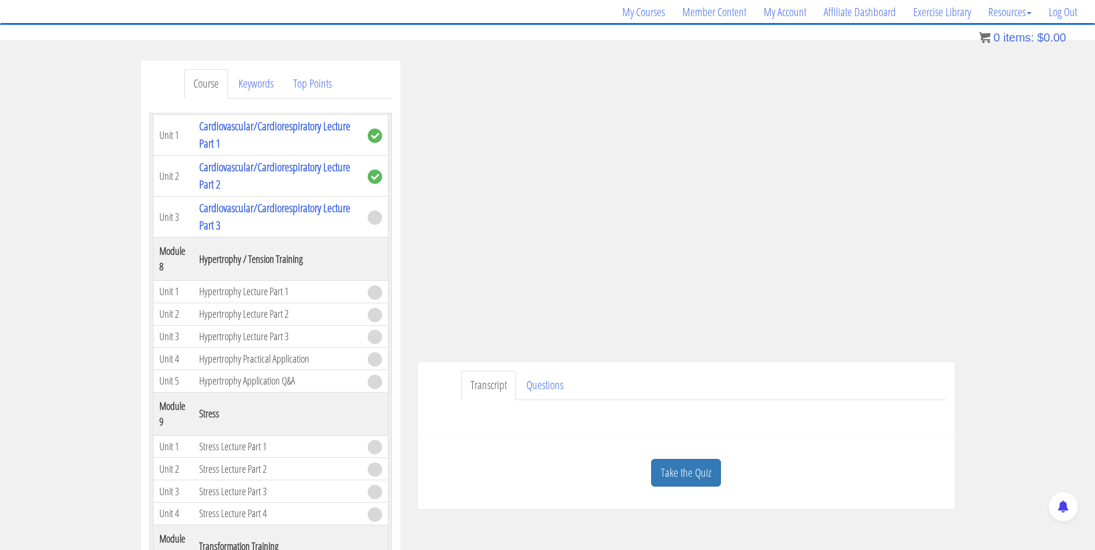
scroll to position [1303, 0]
click at [268, 193] on link "Cardiovascular/Cardiorespiratory Lecture Part 2" at bounding box center [274, 176] width 151 height 33
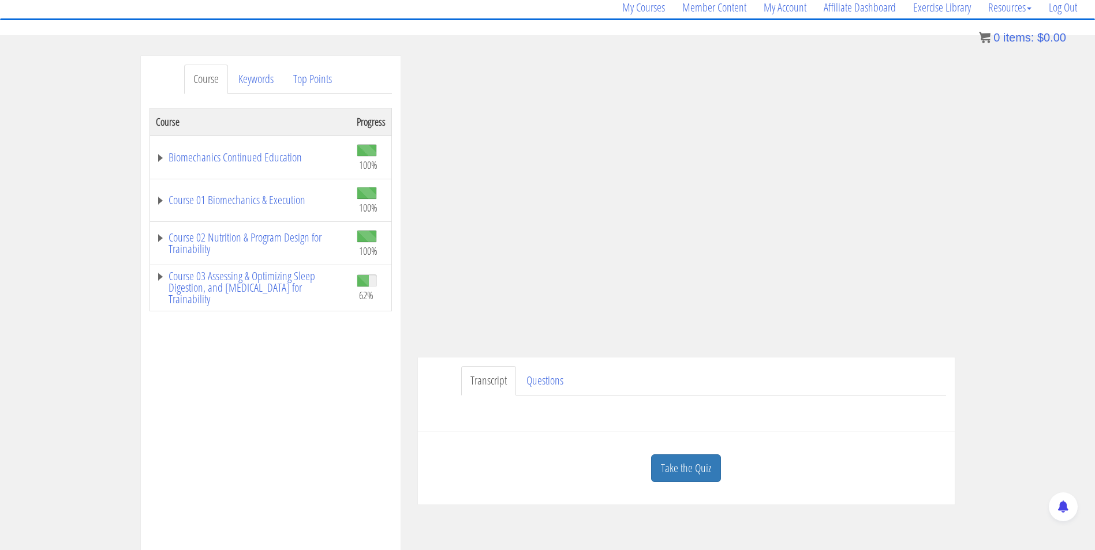
scroll to position [95, 0]
click at [694, 466] on link "Take the Quiz" at bounding box center [686, 469] width 70 height 28
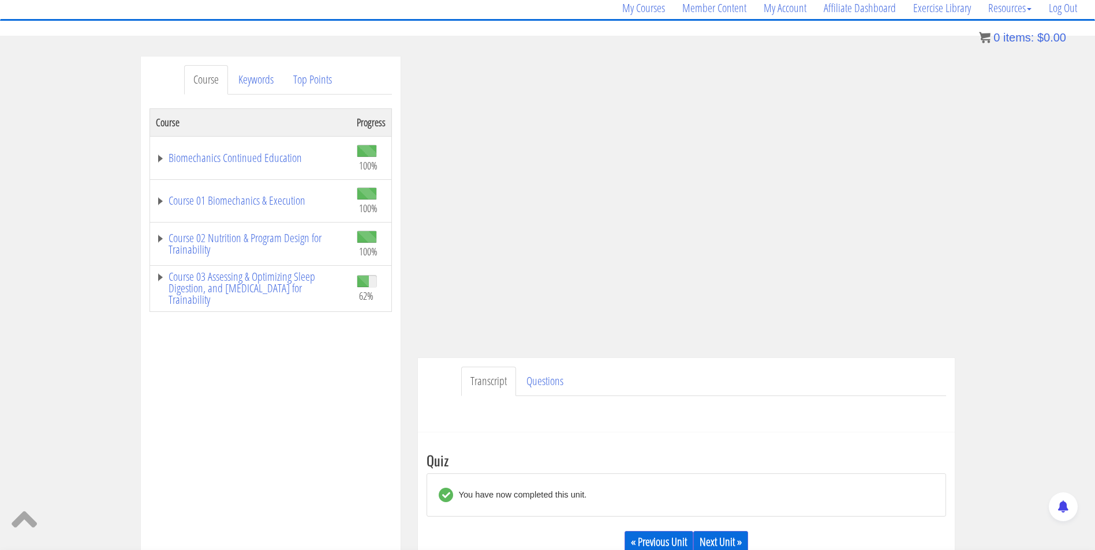
scroll to position [137, 0]
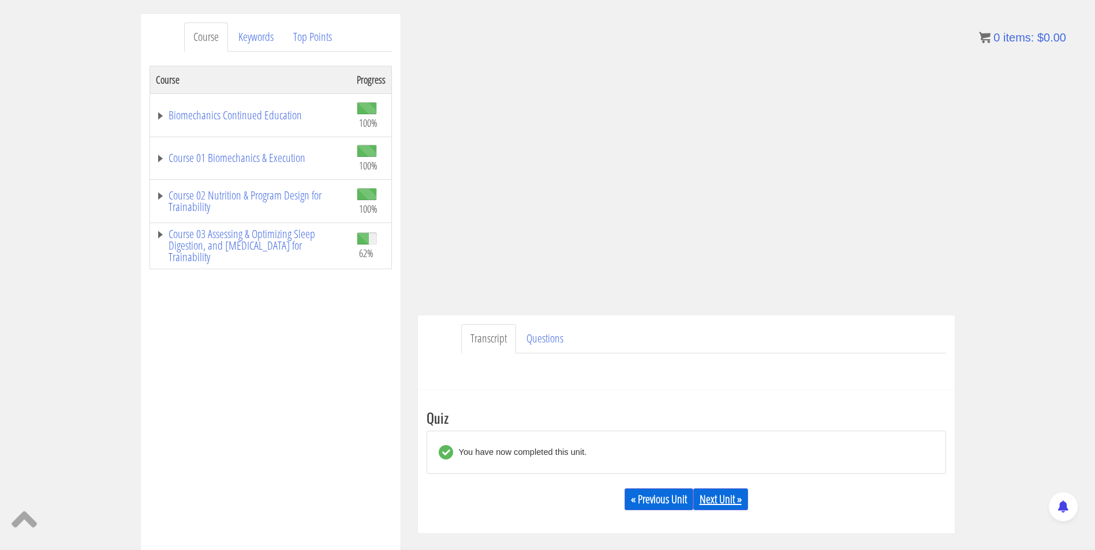
click at [731, 507] on link "Next Unit »" at bounding box center [720, 500] width 55 height 22
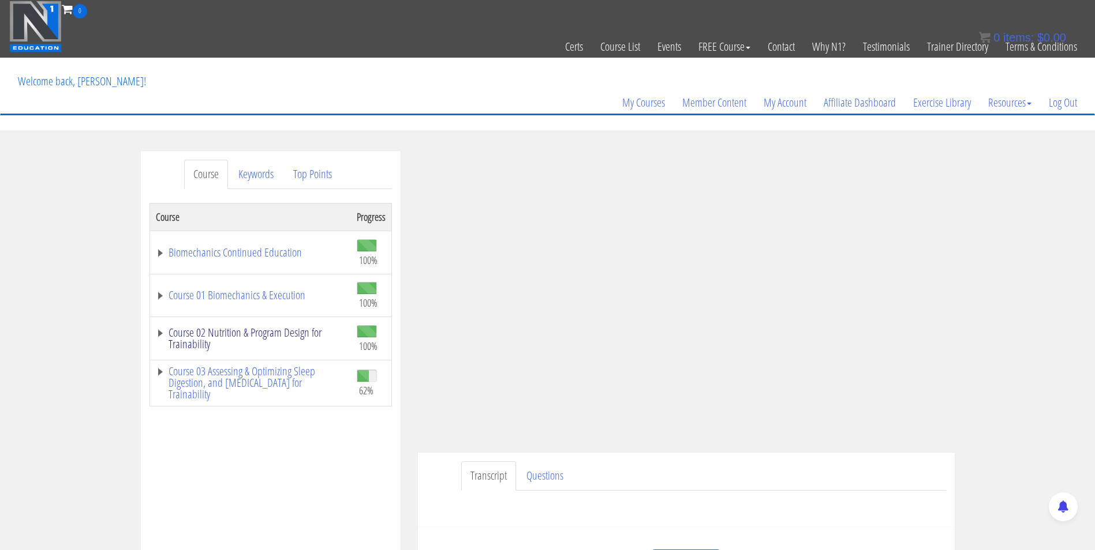
click at [254, 327] on link "Course 02 Nutrition & Program Design for Trainability" at bounding box center [250, 338] width 189 height 23
